Goal: Task Accomplishment & Management: Complete application form

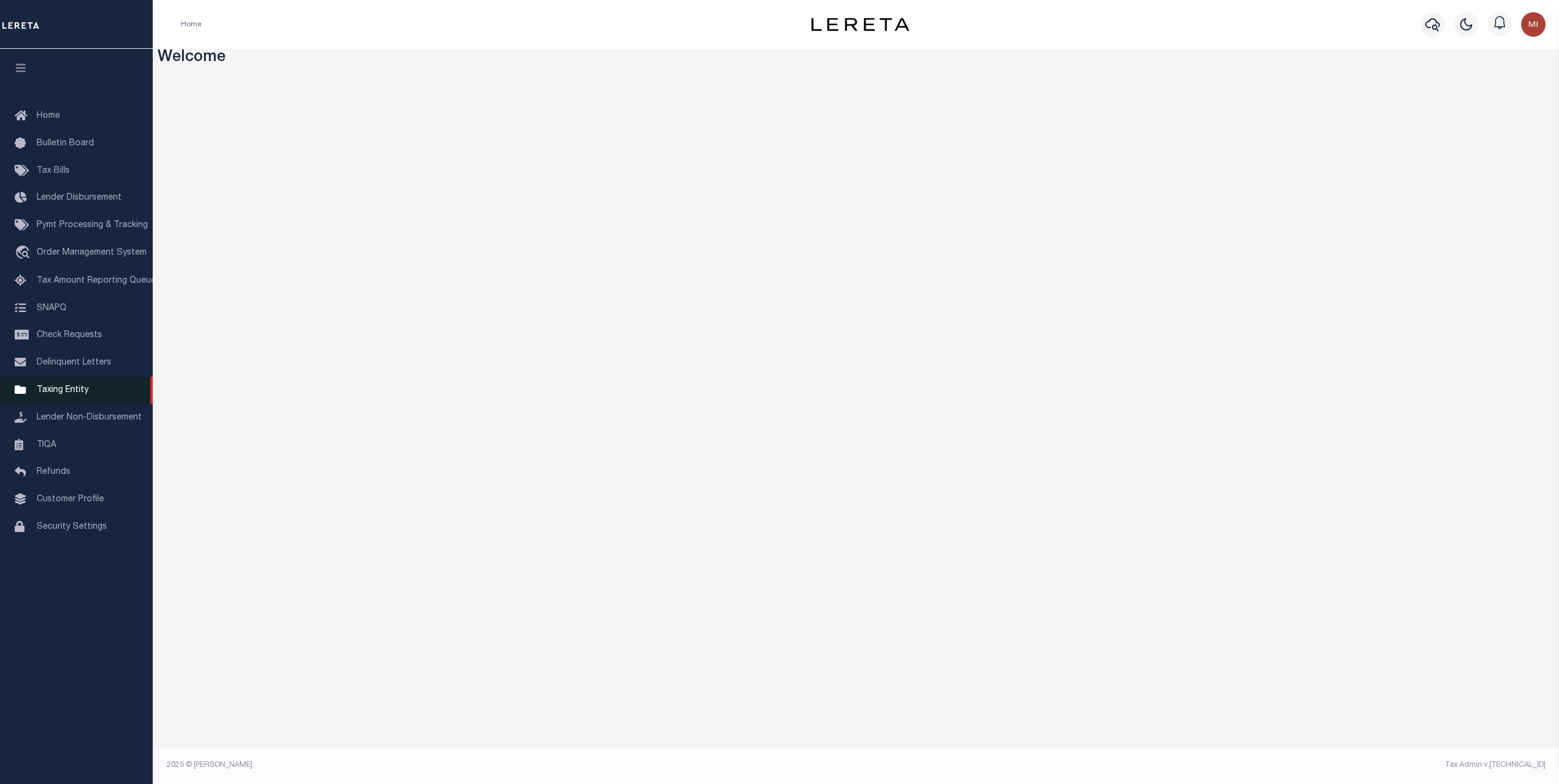
click at [66, 395] on span "Taxing Entity" at bounding box center [63, 390] width 52 height 9
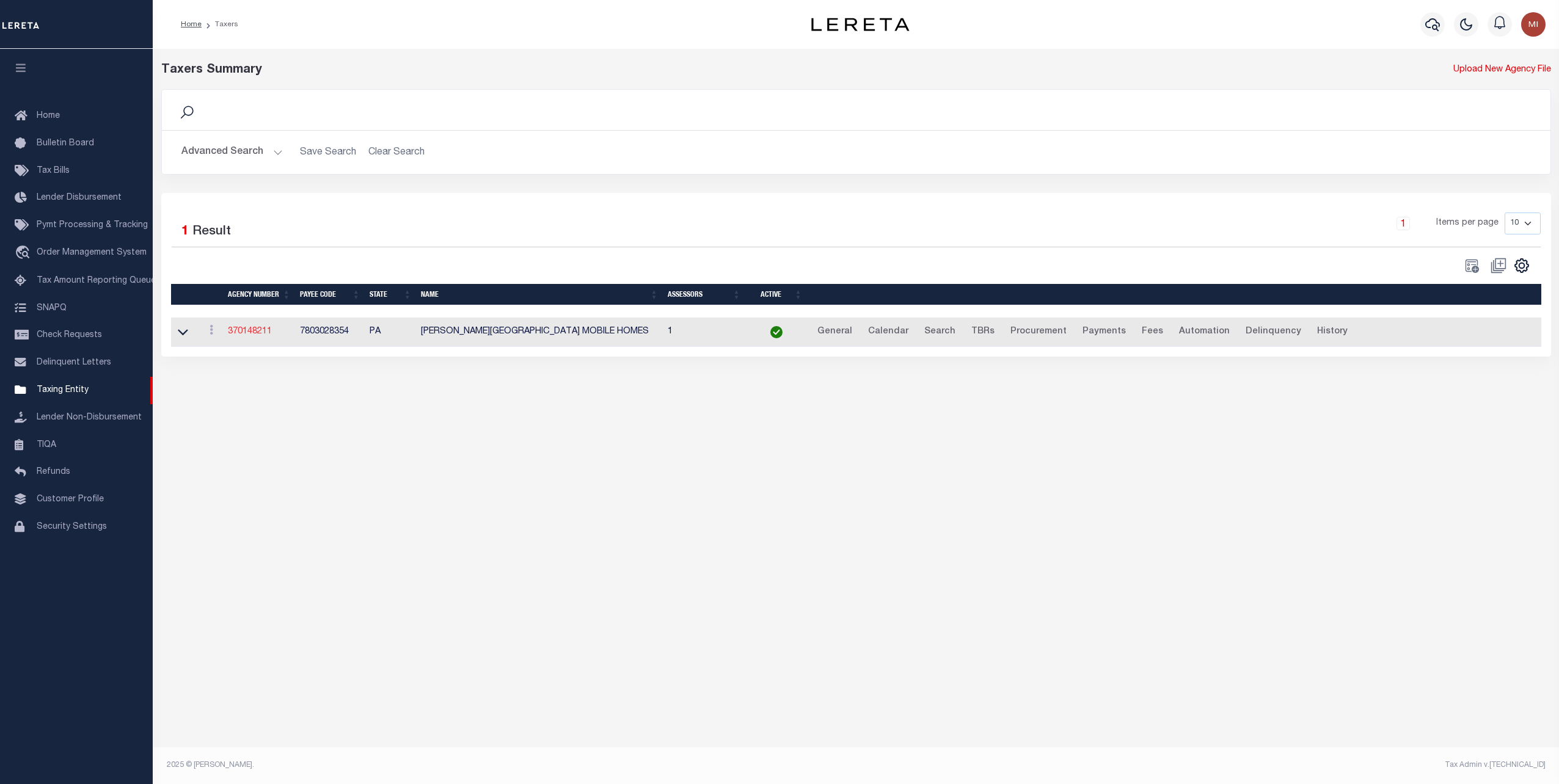
click at [251, 329] on link "370148211" at bounding box center [250, 332] width 44 height 9
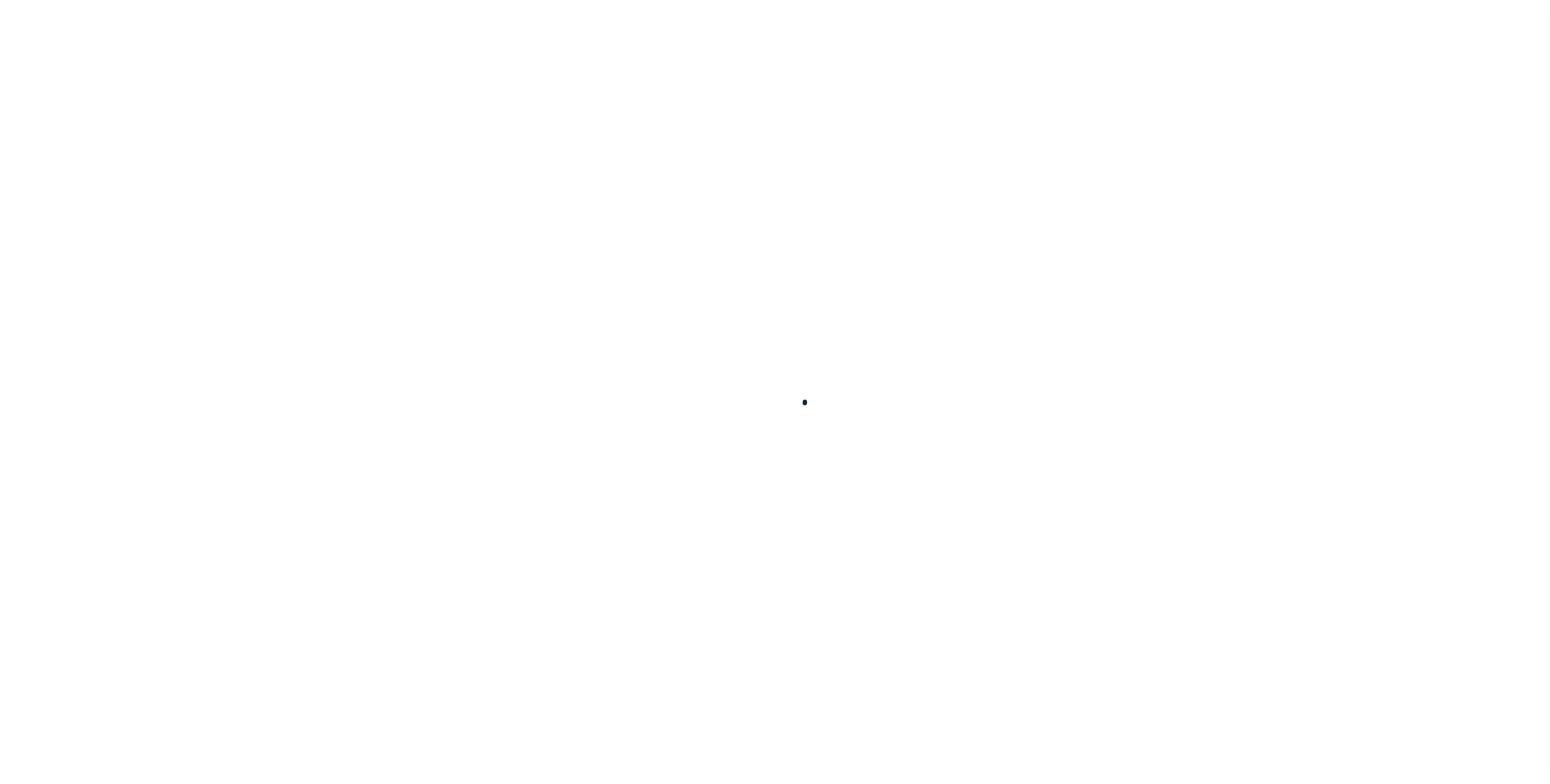
select select
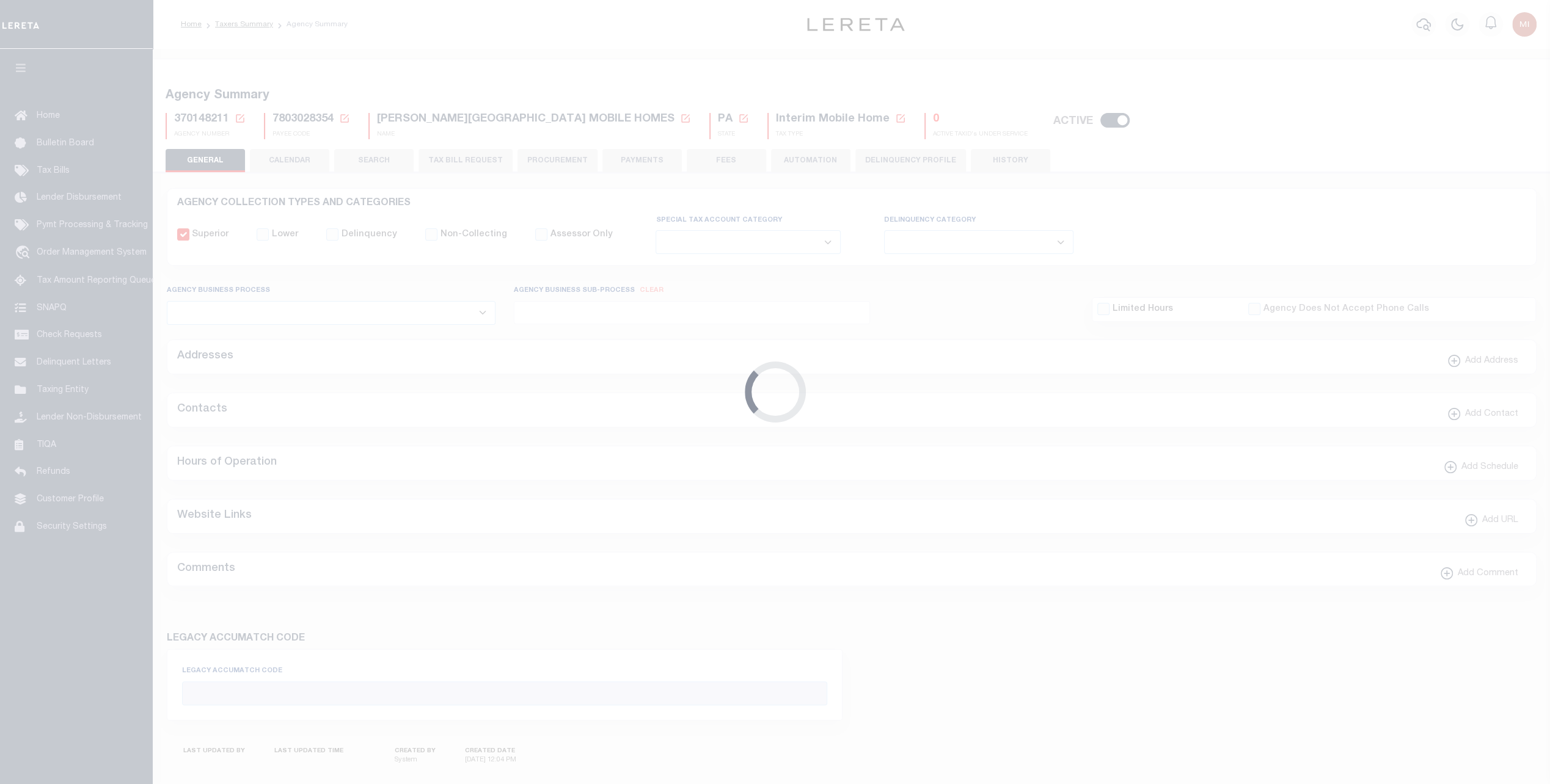
checkbox input "false"
